Goal: Task Accomplishment & Management: Use online tool/utility

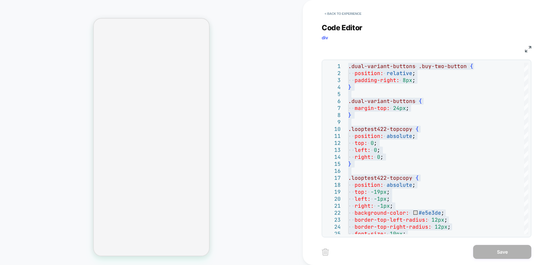
click at [340, 15] on button "< Back to experience" at bounding box center [343, 13] width 43 height 9
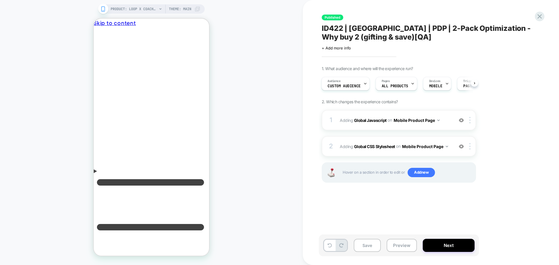
scroll to position [0, 4]
click at [459, 144] on img at bounding box center [461, 146] width 5 height 5
click at [371, 118] on b "Global Javascript" at bounding box center [370, 120] width 33 height 5
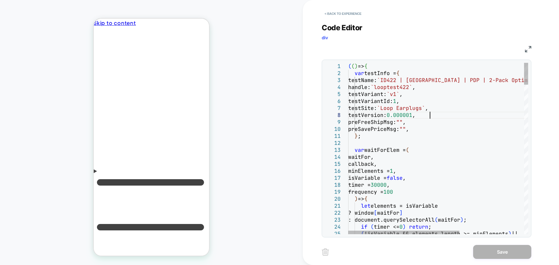
scroll to position [0, 0]
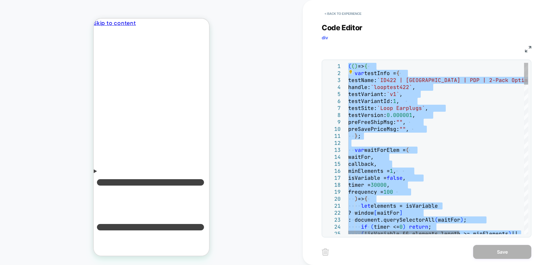
type textarea "**********"
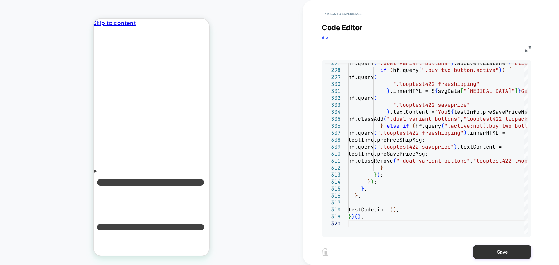
click at [504, 256] on button "Save" at bounding box center [502, 252] width 58 height 14
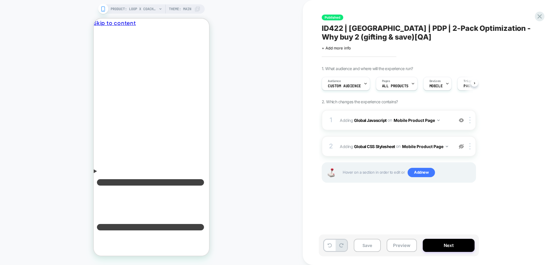
scroll to position [0, 0]
click at [357, 244] on button "Save" at bounding box center [367, 245] width 27 height 13
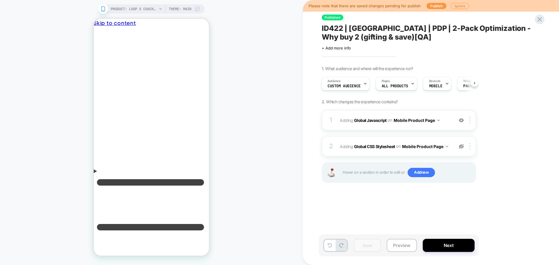
click at [429, 10] on div "Please note that there are saved changes pending for publish Publish Ignore" at bounding box center [431, 6] width 256 height 12
click at [434, 5] on button "Publish" at bounding box center [436, 6] width 20 height 6
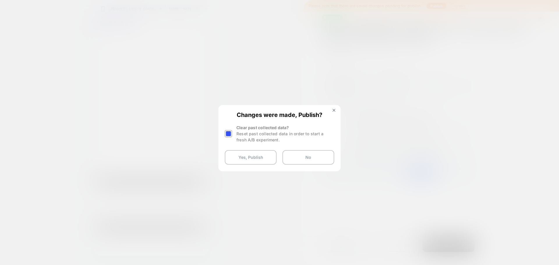
click at [227, 132] on div at bounding box center [228, 133] width 7 height 7
click at [248, 159] on button "Yes, Publish" at bounding box center [251, 157] width 52 height 15
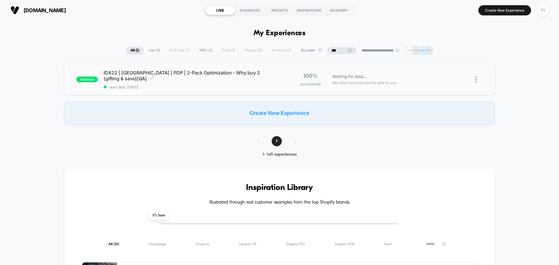
click at [136, 73] on span "ID422 | [GEOGRAPHIC_DATA] | PDP | 2-Pack Optimization - Why buy 2 (gifting & sa…" at bounding box center [192, 76] width 176 height 12
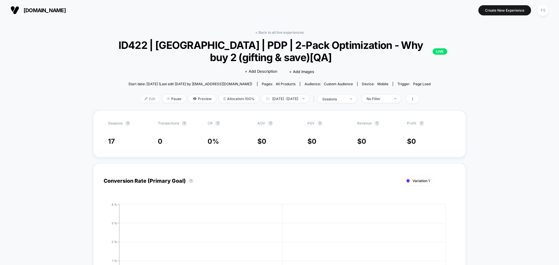
click at [145, 100] on img at bounding box center [146, 98] width 3 height 3
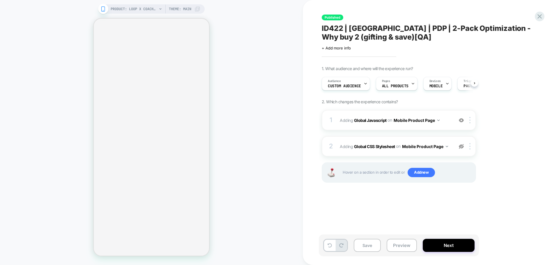
scroll to position [0, 0]
click at [360, 120] on b "Global Javascript" at bounding box center [370, 120] width 33 height 5
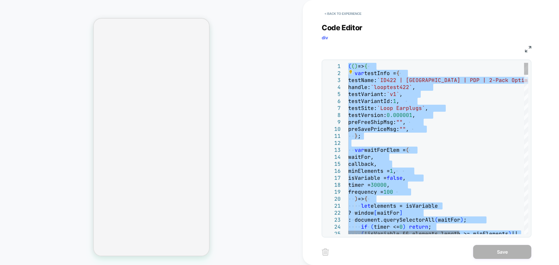
type textarea "**********"
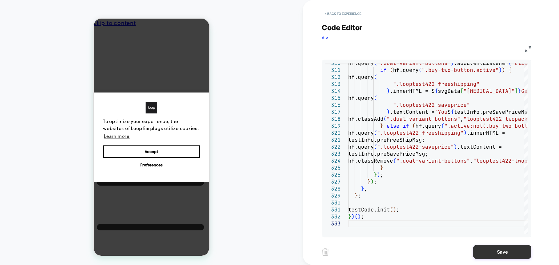
click at [511, 249] on button "Save" at bounding box center [502, 252] width 58 height 14
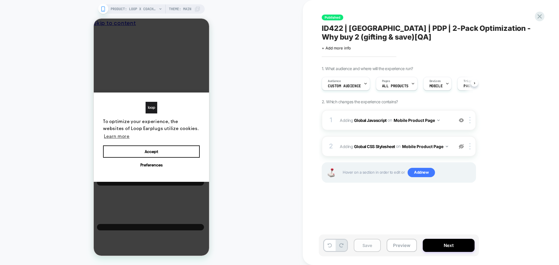
scroll to position [0, 0]
click at [359, 243] on button "Save" at bounding box center [367, 245] width 27 height 13
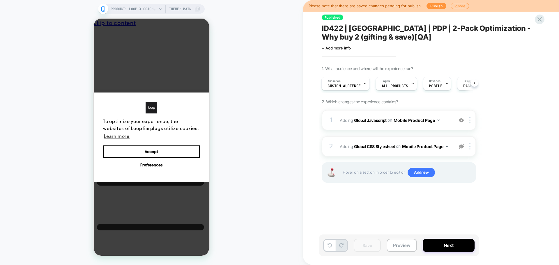
scroll to position [0, 0]
click at [429, 7] on button "Publish" at bounding box center [436, 6] width 20 height 6
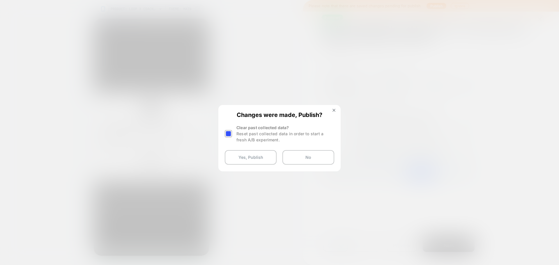
click at [226, 133] on div at bounding box center [228, 133] width 7 height 7
click at [242, 160] on button "Yes, Publish" at bounding box center [251, 157] width 52 height 15
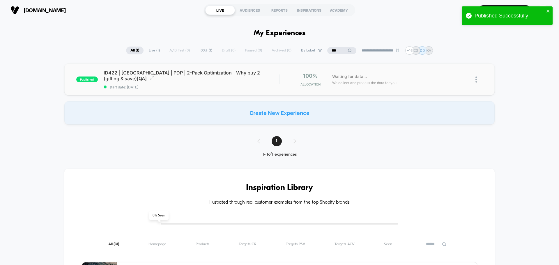
click at [203, 76] on span "ID422 | [GEOGRAPHIC_DATA] | PDP | 2-Pack Optimization - Why buy 2 (gifting & sa…" at bounding box center [192, 76] width 176 height 12
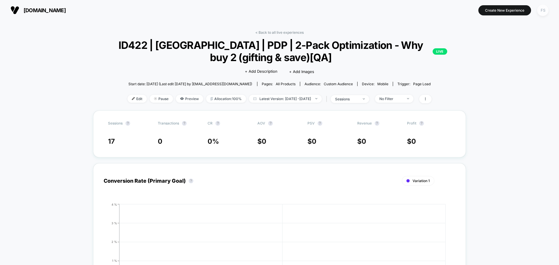
click at [546, 8] on div "FS" at bounding box center [542, 10] width 11 height 11
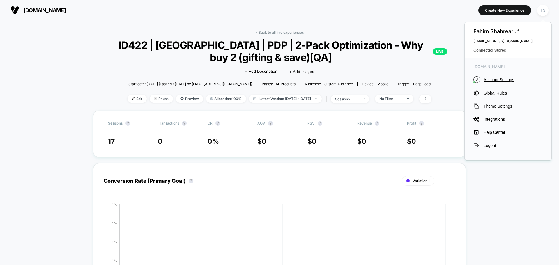
click at [495, 51] on span "Connected Stores" at bounding box center [507, 50] width 69 height 5
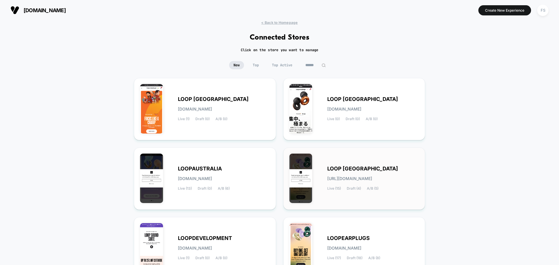
click at [377, 172] on div "LOOP [GEOGRAPHIC_DATA] [URL][DOMAIN_NAME] Live (15) Draft (4) A/B (5)" at bounding box center [373, 179] width 92 height 24
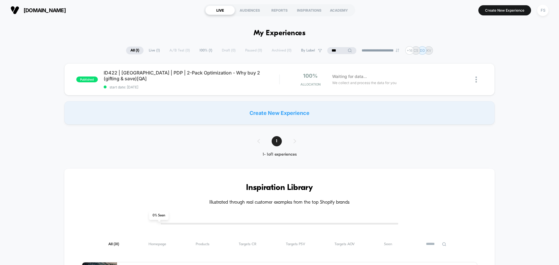
click at [330, 49] on input "***" at bounding box center [341, 50] width 29 height 7
type input "*"
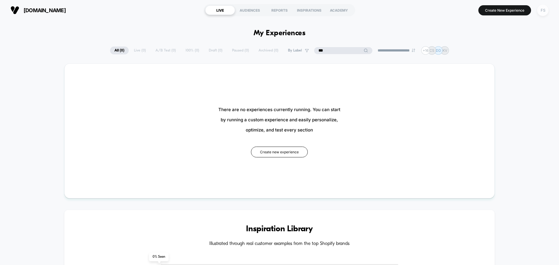
type input "***"
click at [548, 10] on div "FS" at bounding box center [542, 10] width 11 height 11
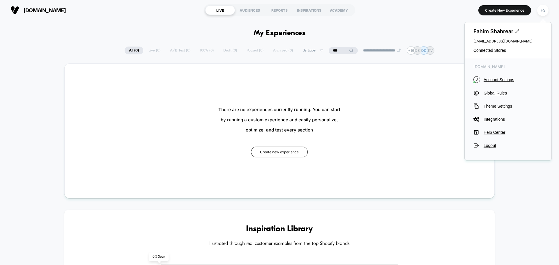
click at [483, 56] on div "Fahim Shahrear [EMAIL_ADDRESS][DOMAIN_NAME] Connected Stores" at bounding box center [508, 40] width 87 height 36
click at [488, 49] on span "Connected Stores" at bounding box center [507, 50] width 69 height 5
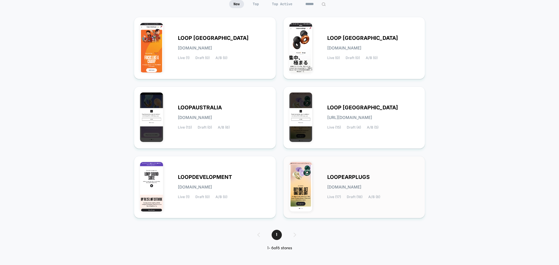
scroll to position [61, 0]
click at [364, 192] on div "LOOPEARPLUGS [DOMAIN_NAME] Live (17) Draft (18) A/B (8)" at bounding box center [373, 187] width 92 height 24
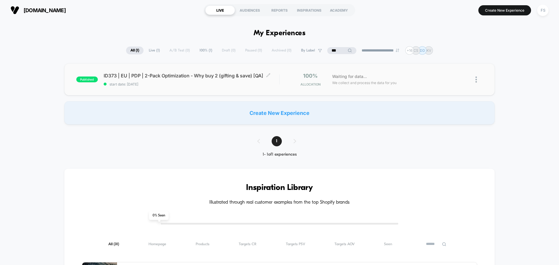
click at [150, 80] on div "ID373 | EU | PDP | 2-Pack Optimization - Why buy 2 (gifting & save) [QA] Click …" at bounding box center [192, 80] width 176 height 14
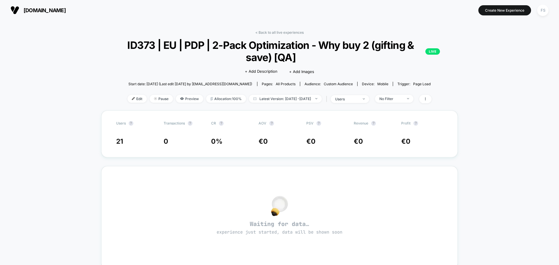
click at [123, 103] on div "Edit Pause Preview Allocation: 100% Latest Version: [DATE] - [DATE] | users No …" at bounding box center [279, 99] width 357 height 8
click at [132, 100] on img at bounding box center [133, 98] width 3 height 3
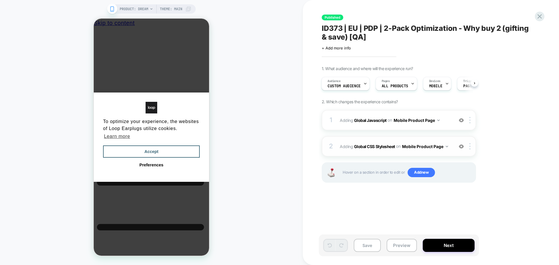
click at [462, 144] on img at bounding box center [461, 146] width 5 height 5
click at [372, 122] on b "Global Javascript" at bounding box center [370, 120] width 33 height 5
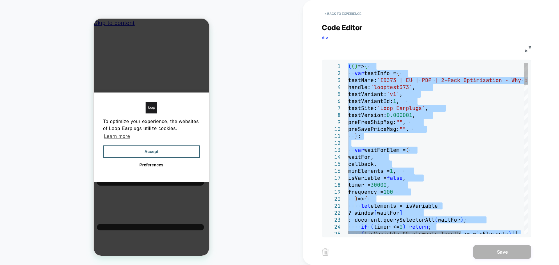
type textarea "**********"
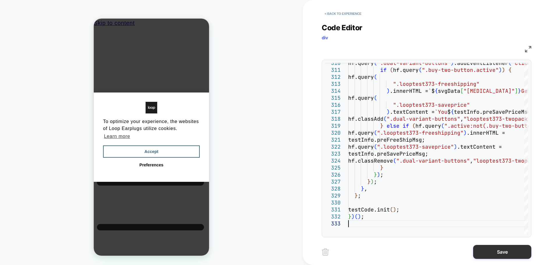
click at [499, 253] on button "Save" at bounding box center [502, 252] width 58 height 14
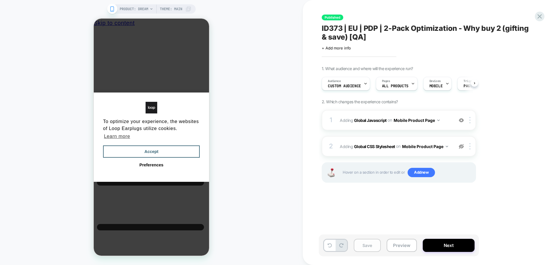
scroll to position [0, 0]
click at [369, 242] on button "Save" at bounding box center [367, 245] width 27 height 13
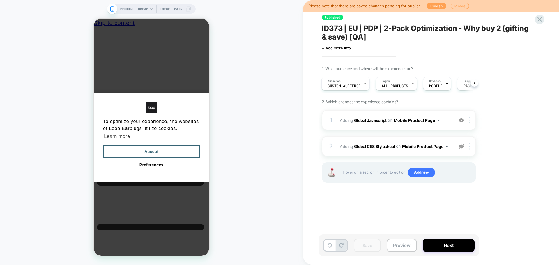
click at [434, 8] on button "Publish" at bounding box center [436, 6] width 20 height 6
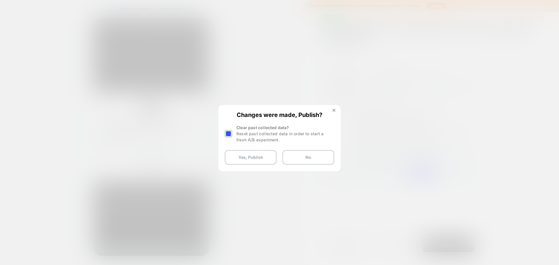
click at [231, 136] on div at bounding box center [228, 133] width 7 height 7
click at [238, 158] on button "Yes, Publish" at bounding box center [251, 157] width 52 height 15
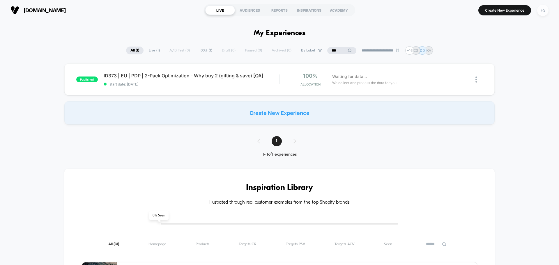
click at [546, 10] on div "FS" at bounding box center [542, 10] width 11 height 11
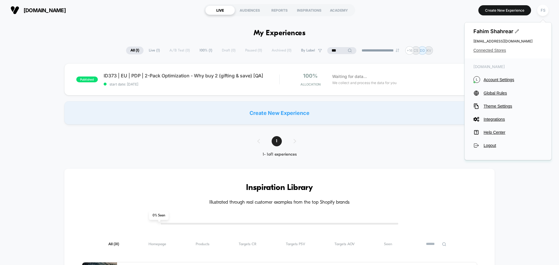
click at [491, 52] on span "Connected Stores" at bounding box center [507, 50] width 69 height 5
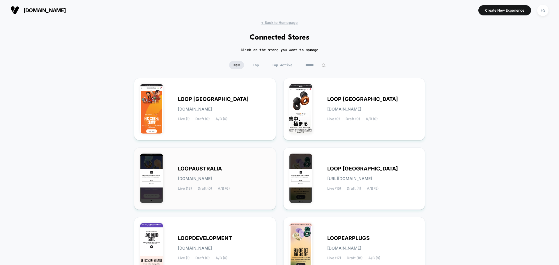
click at [213, 185] on div "LOOPAUSTRALIA [DOMAIN_NAME] Live (13) Draft (0) A/B (6)" at bounding box center [224, 179] width 92 height 24
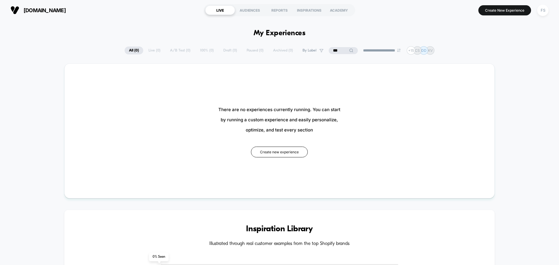
click at [340, 47] on input "***" at bounding box center [343, 50] width 29 height 7
type input "*"
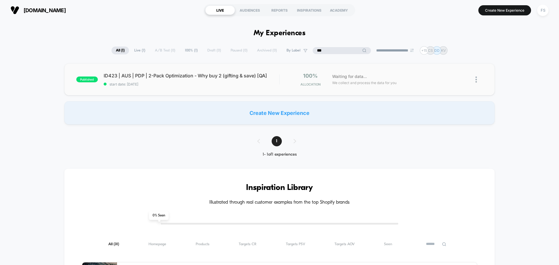
type input "***"
click at [227, 70] on div "published ID423 | AUS | PDP | 2-Pack Optimization - Why buy 2 (gifting & save) …" at bounding box center [279, 79] width 430 height 32
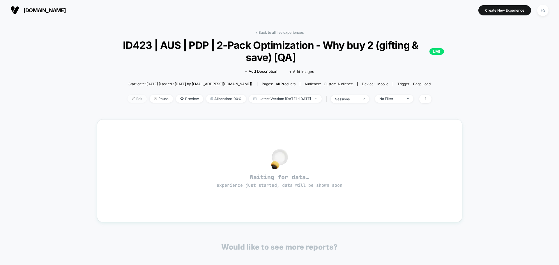
click at [128, 102] on span "Edit" at bounding box center [137, 99] width 19 height 8
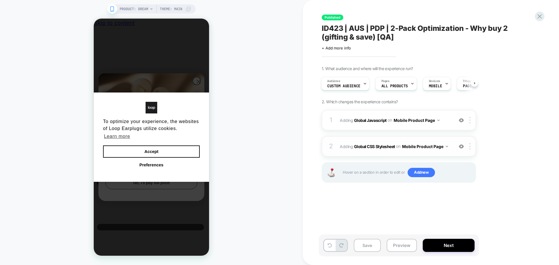
click at [461, 146] on img at bounding box center [461, 146] width 5 height 5
click at [376, 120] on b "Global Javascript" at bounding box center [370, 120] width 33 height 5
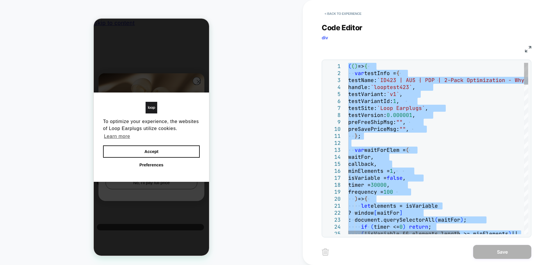
type textarea "**********"
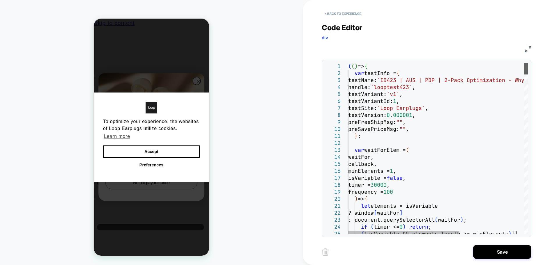
click at [528, 63] on div at bounding box center [526, 69] width 4 height 12
click at [486, 257] on button "Save" at bounding box center [502, 252] width 58 height 14
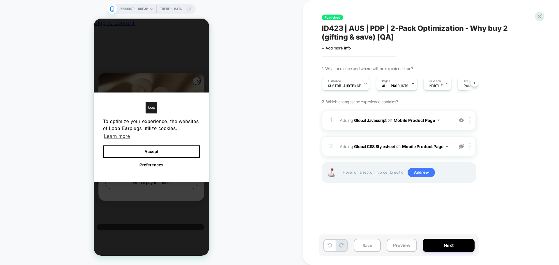
scroll to position [0, 0]
click at [371, 249] on button "Save" at bounding box center [367, 245] width 27 height 13
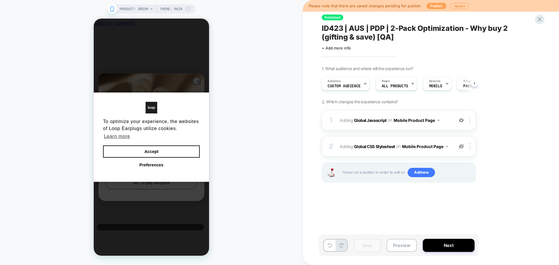
click at [431, 7] on button "Publish" at bounding box center [436, 6] width 20 height 6
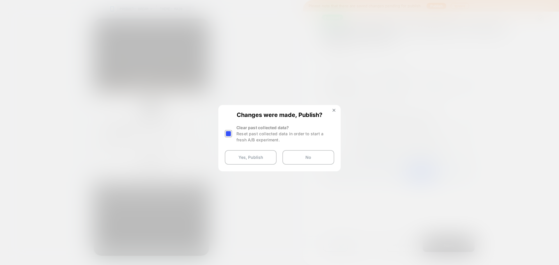
click at [226, 135] on div at bounding box center [228, 133] width 7 height 7
click at [238, 155] on button "Yes, Publish" at bounding box center [251, 157] width 52 height 15
